Goal: Find specific fact: Find specific fact

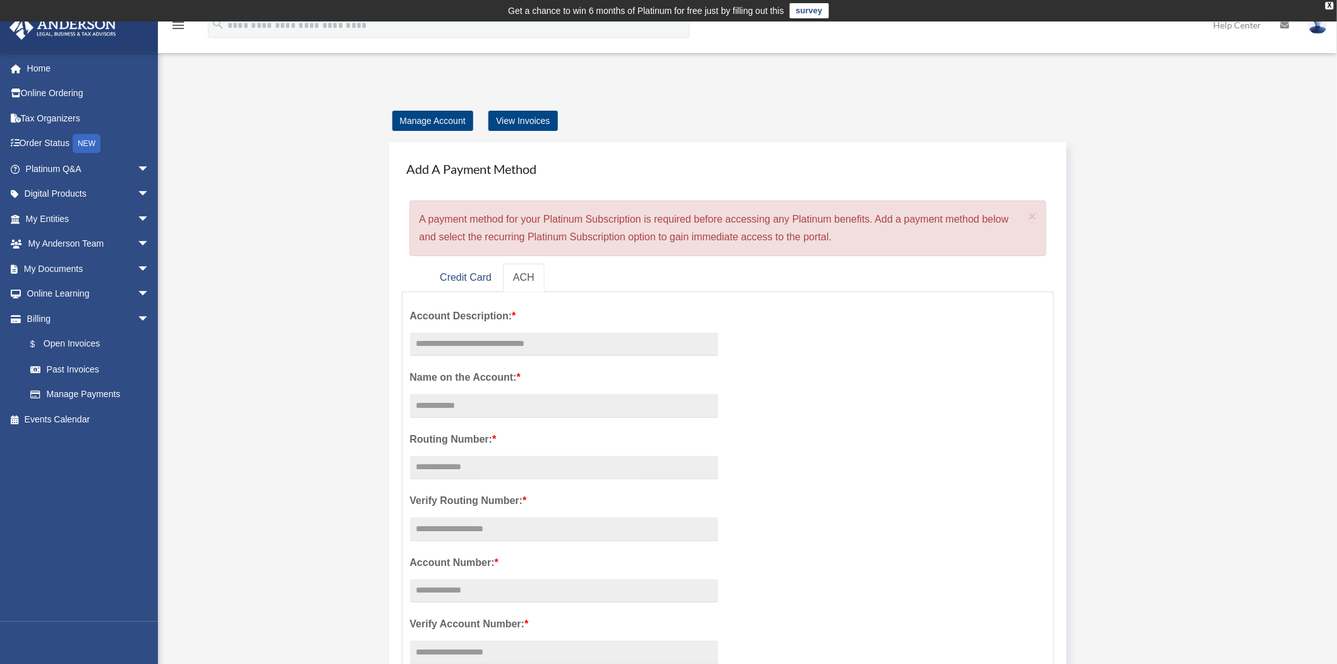
click at [137, 216] on span "arrow_drop_down" at bounding box center [149, 219] width 25 height 26
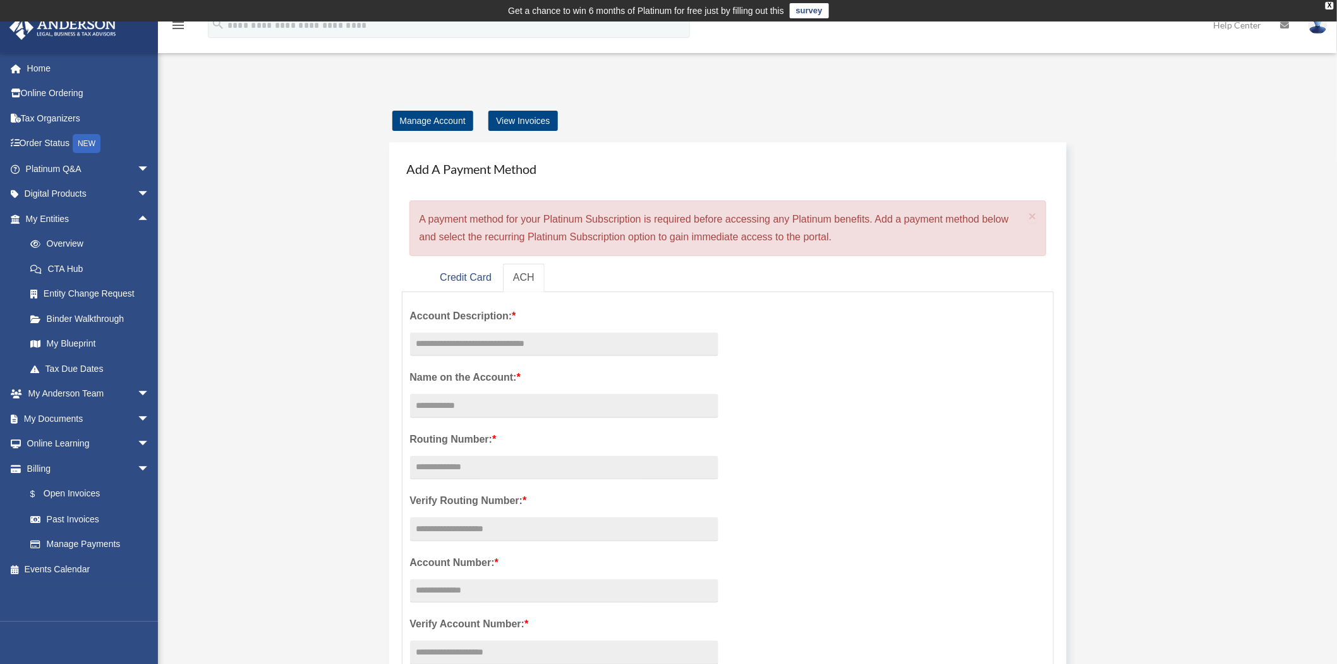
click at [73, 244] on link "Overview" at bounding box center [93, 243] width 151 height 25
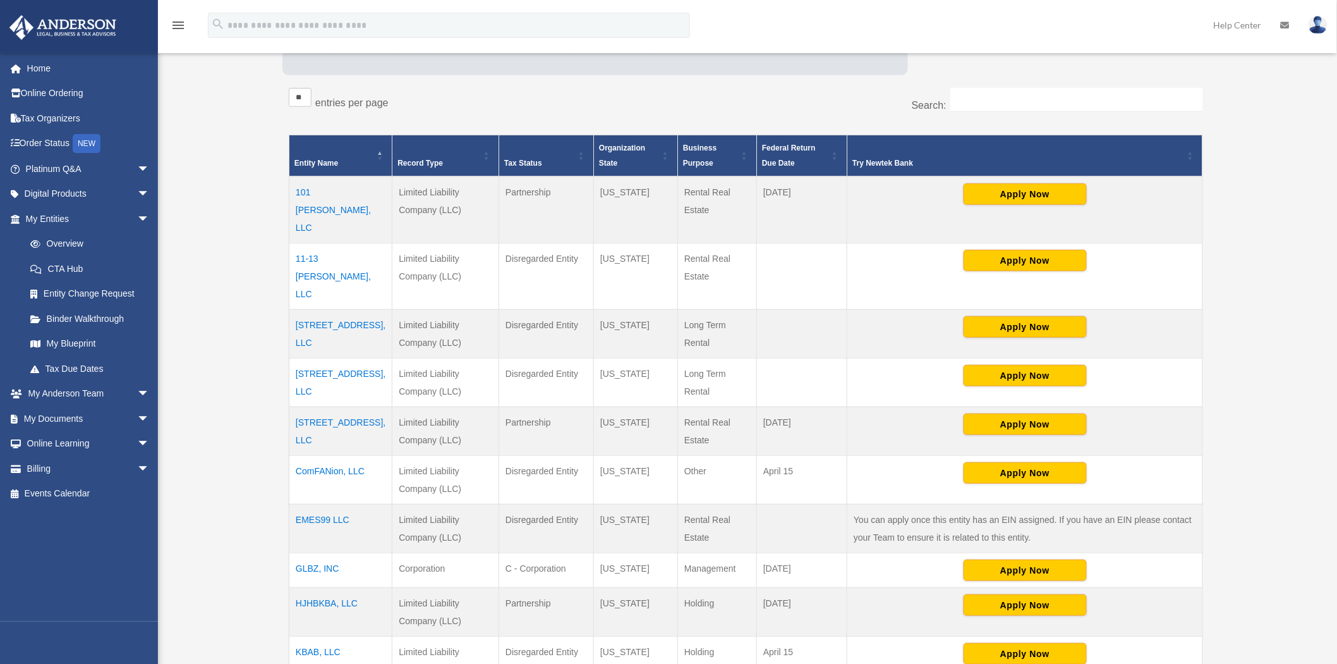
scroll to position [222, 0]
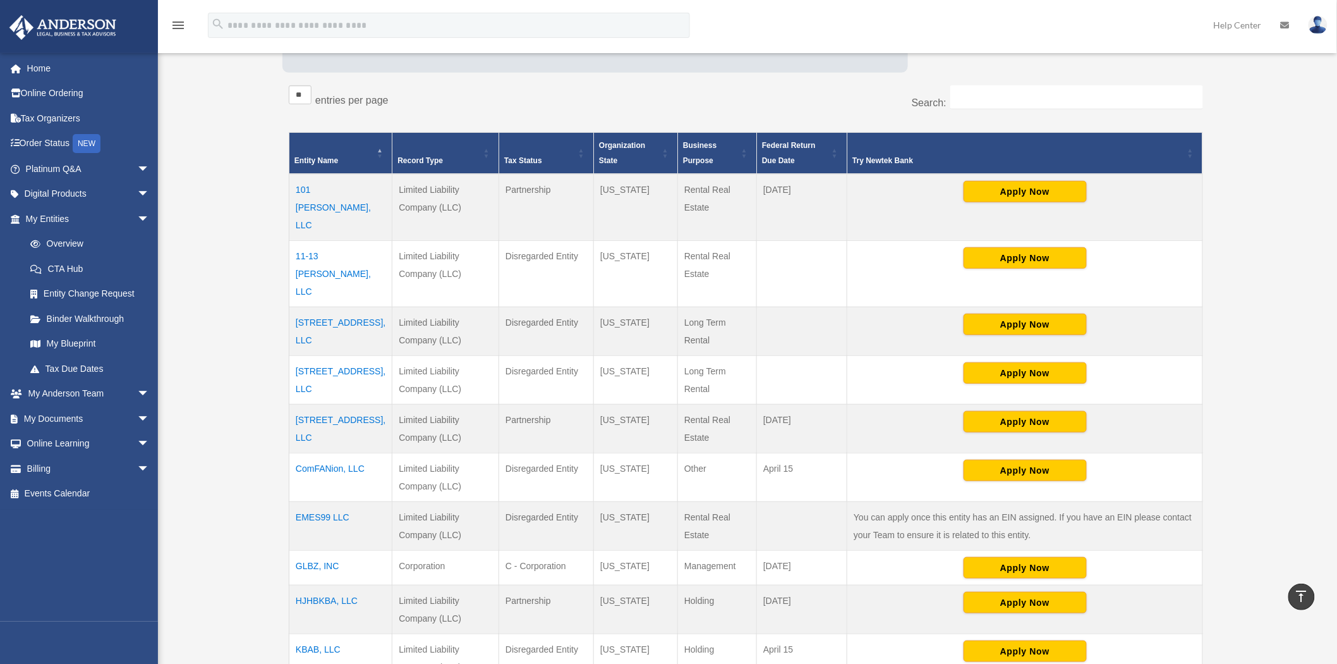
click at [320, 453] on td "ComFANion, LLC" at bounding box center [340, 477] width 103 height 49
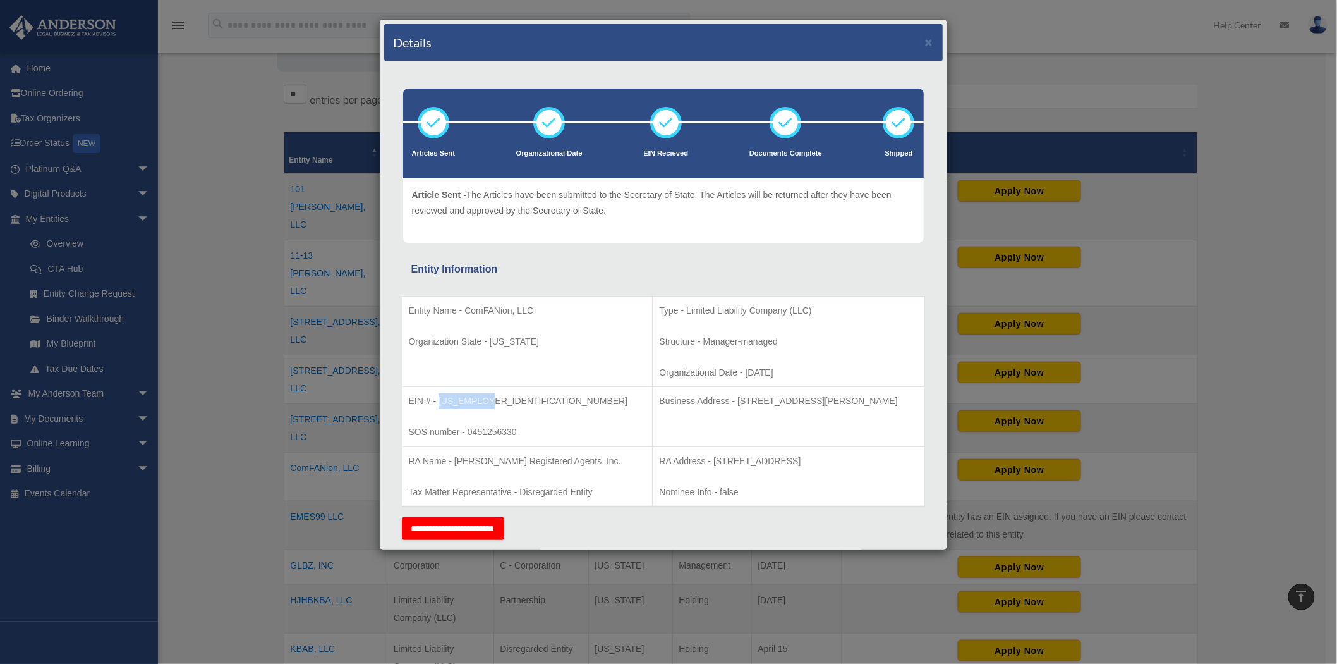
drag, startPoint x: 492, startPoint y: 398, endPoint x: 439, endPoint y: 402, distance: 53.2
click at [439, 402] on p "EIN # - [US_EMPLOYER_IDENTIFICATION_NUMBER]" at bounding box center [528, 401] width 238 height 16
copy p "[US_EMPLOYER_IDENTIFICATION_NUMBER]"
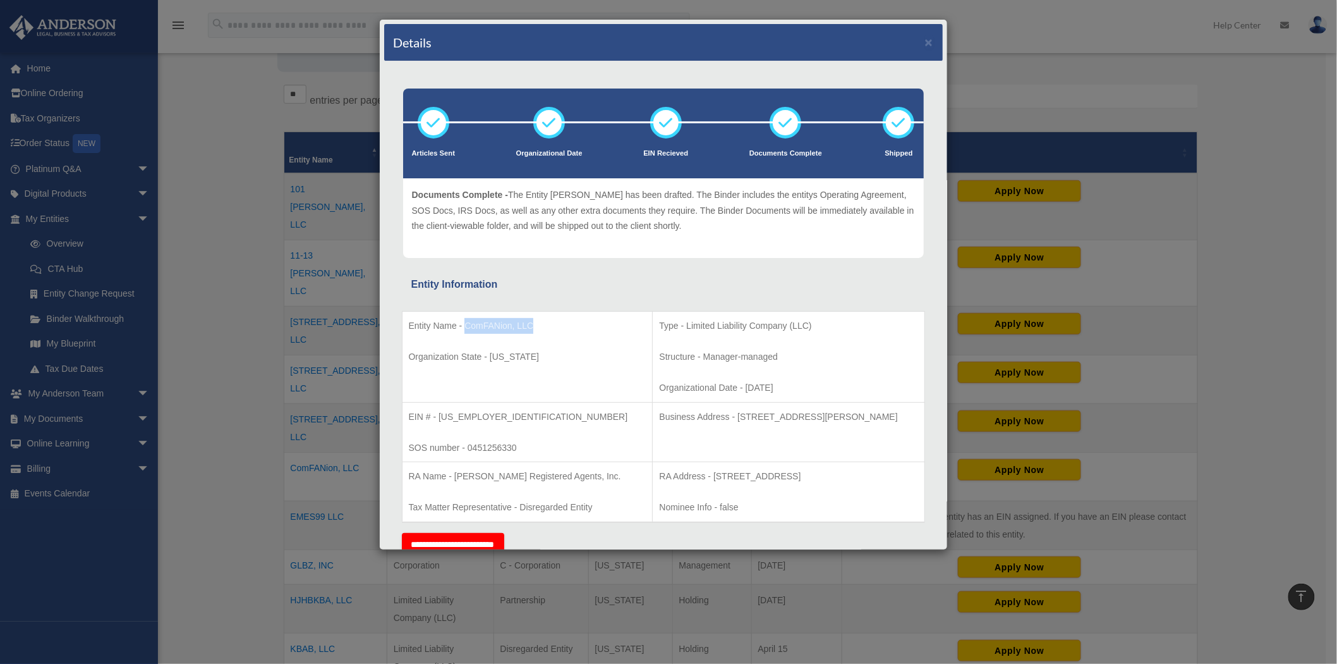
drag, startPoint x: 535, startPoint y: 324, endPoint x: 468, endPoint y: 327, distance: 67.1
click at [468, 327] on p "Entity Name - ComFANion, LLC" at bounding box center [528, 326] width 238 height 16
copy p "ComFANion, LLC"
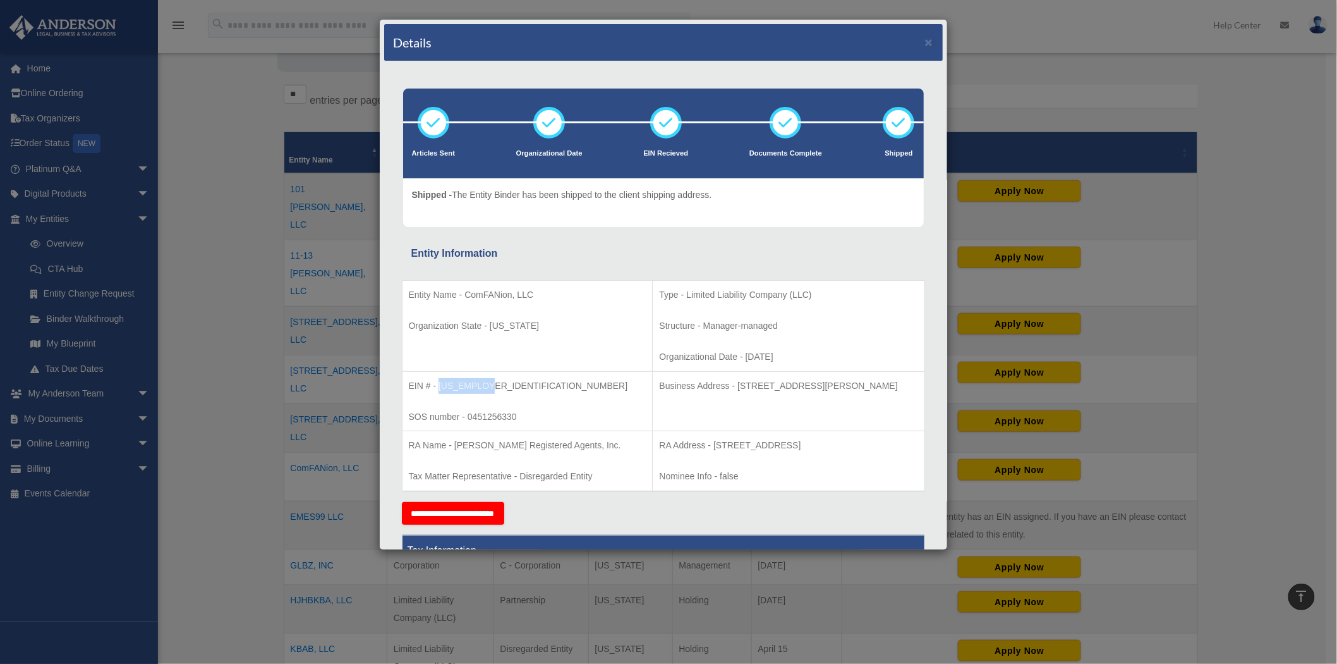
drag, startPoint x: 495, startPoint y: 381, endPoint x: 441, endPoint y: 383, distance: 54.4
click at [441, 383] on p "EIN # - [US_EMPLOYER_IDENTIFICATION_NUMBER]" at bounding box center [528, 386] width 238 height 16
copy p "[US_EMPLOYER_IDENTIFICATION_NUMBER]"
